Goal: Check status: Check status

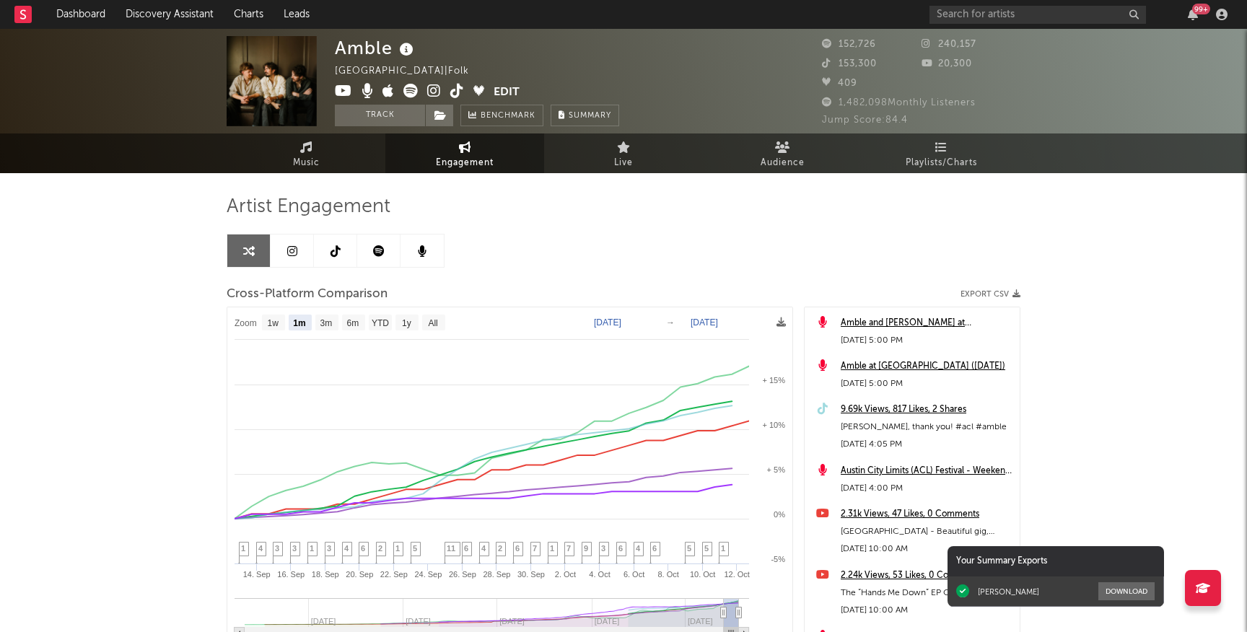
select select "1m"
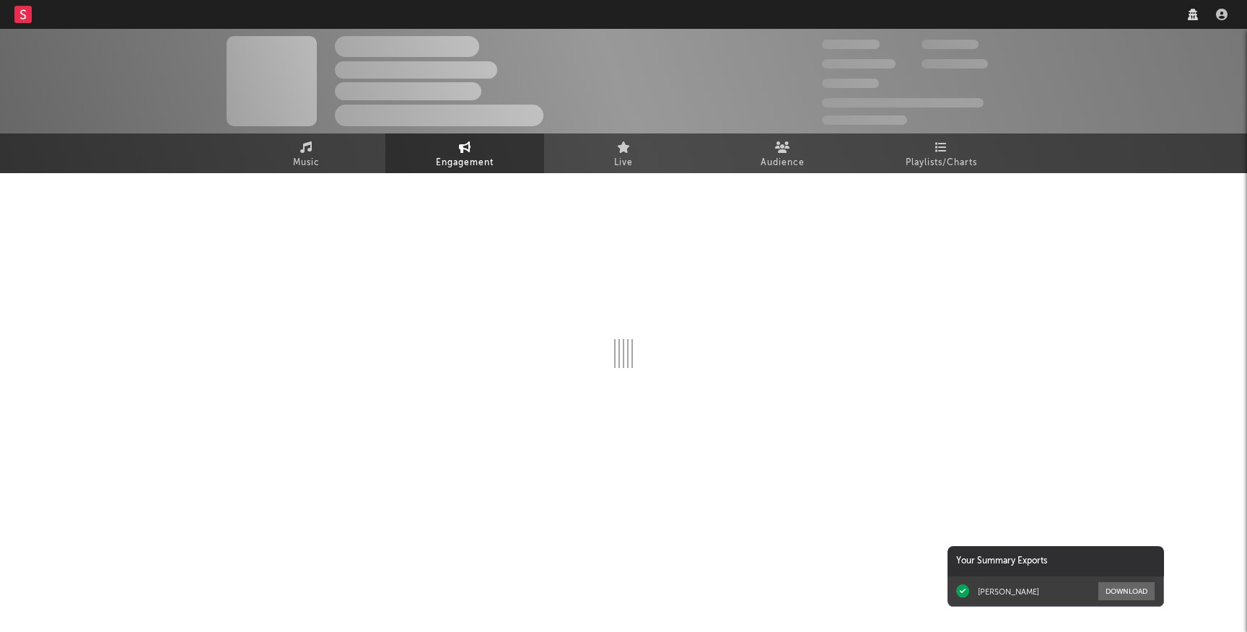
select select "1w"
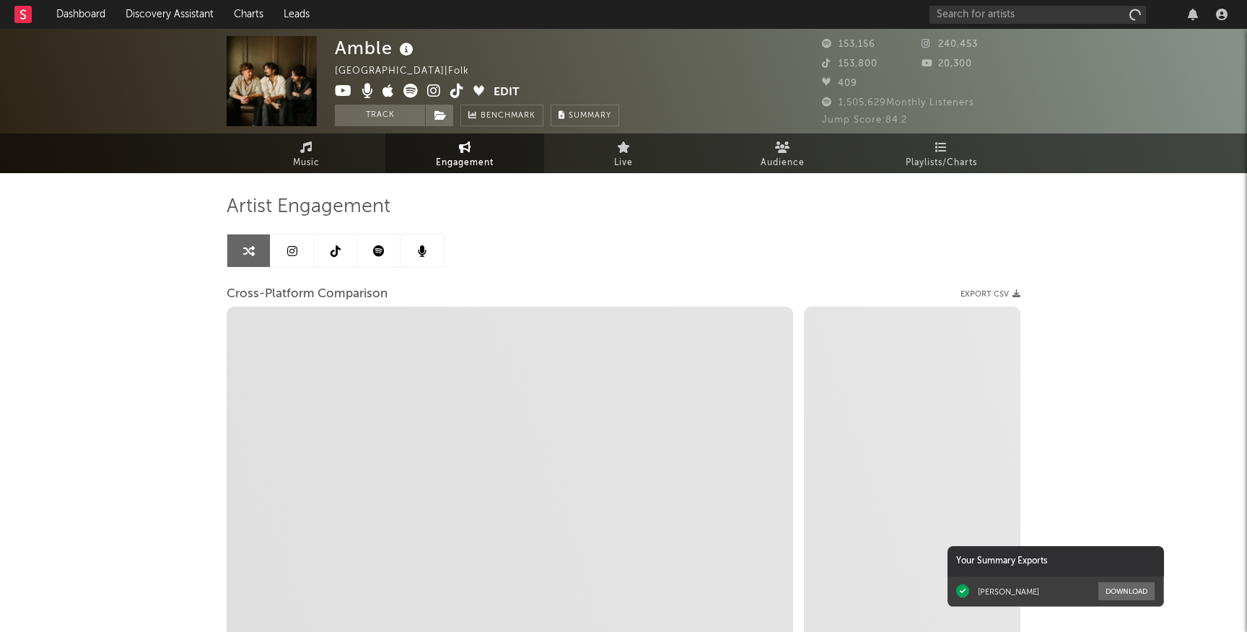
select select "1m"
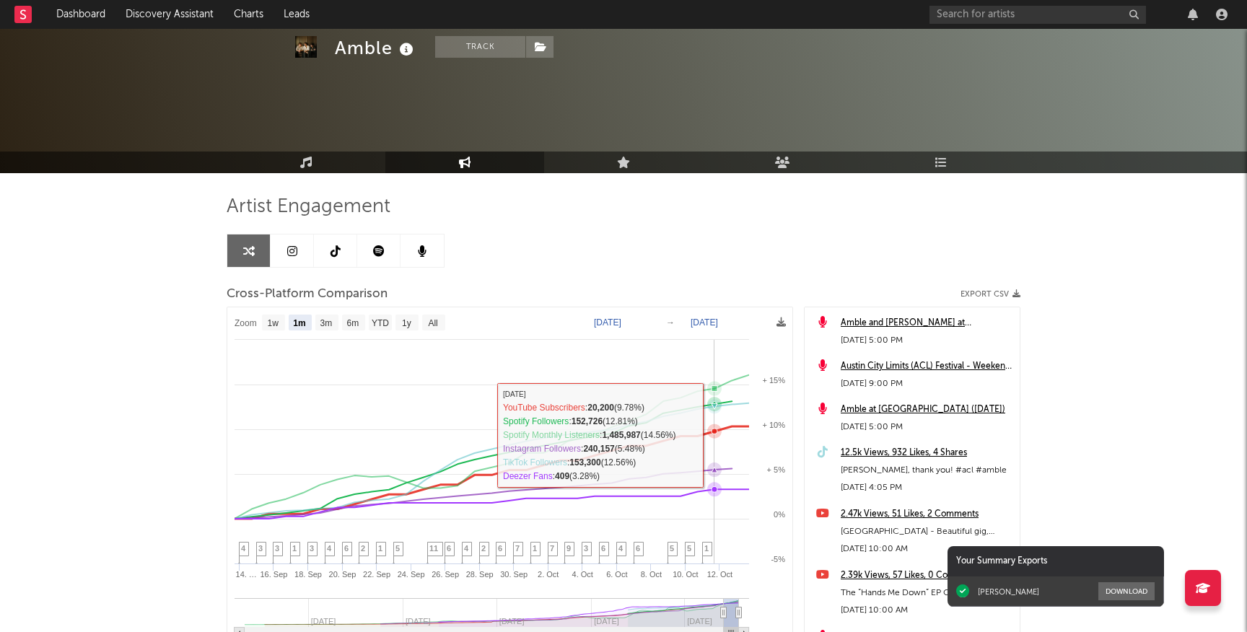
select select "1m"
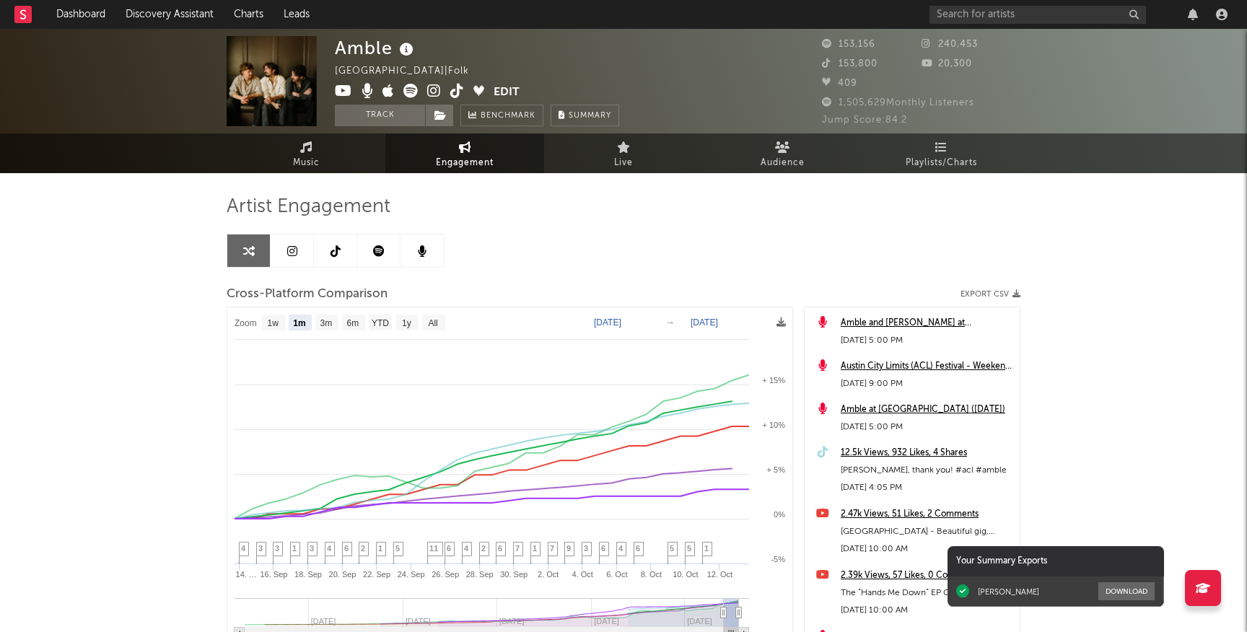
click at [459, 168] on span "Engagement" at bounding box center [465, 162] width 58 height 17
